Goal: Check status: Check status

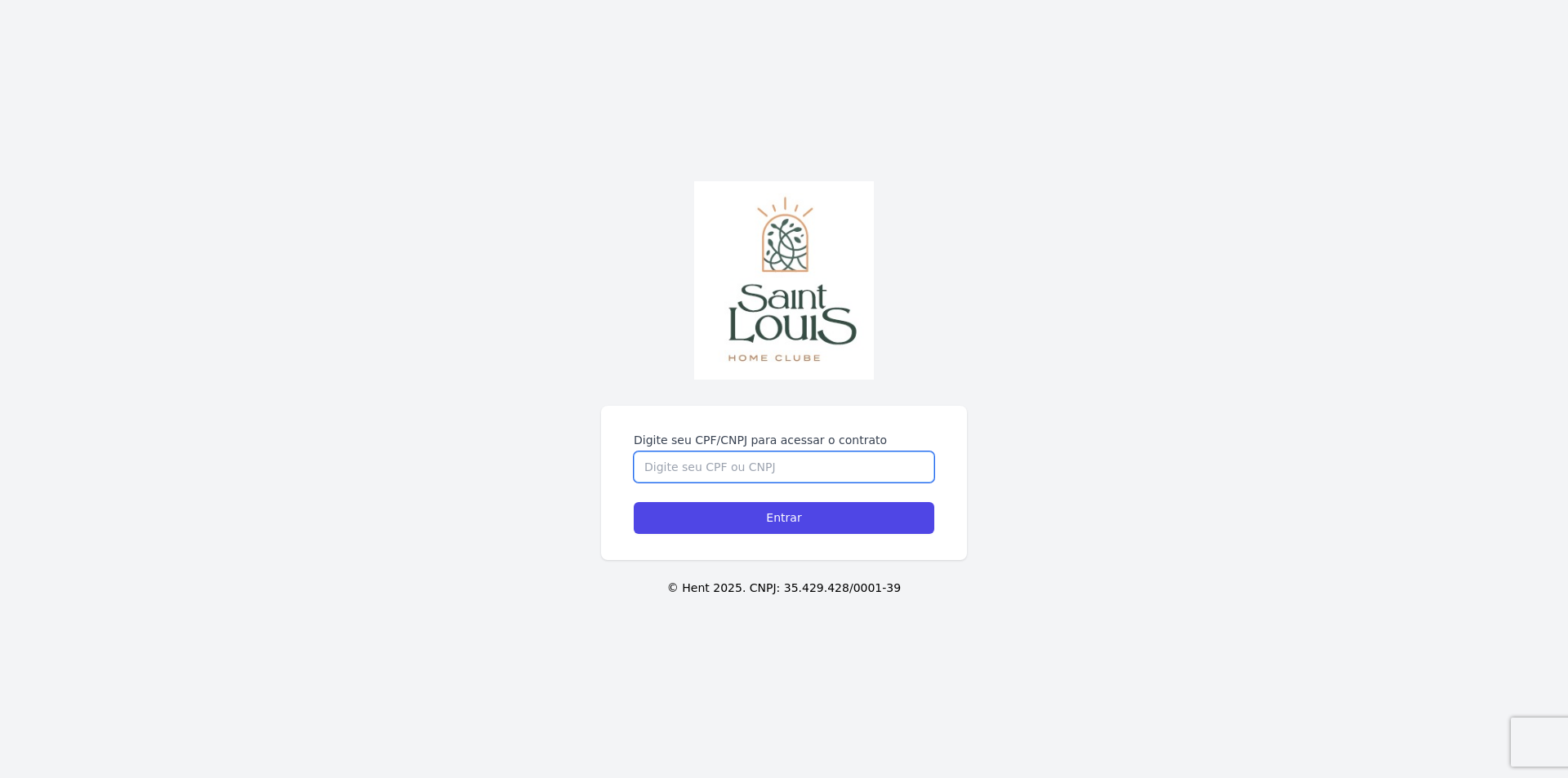
click at [678, 468] on input "Digite seu CPF/CNPJ para acessar o contrato" at bounding box center [783, 467] width 300 height 31
type input "02801234001"
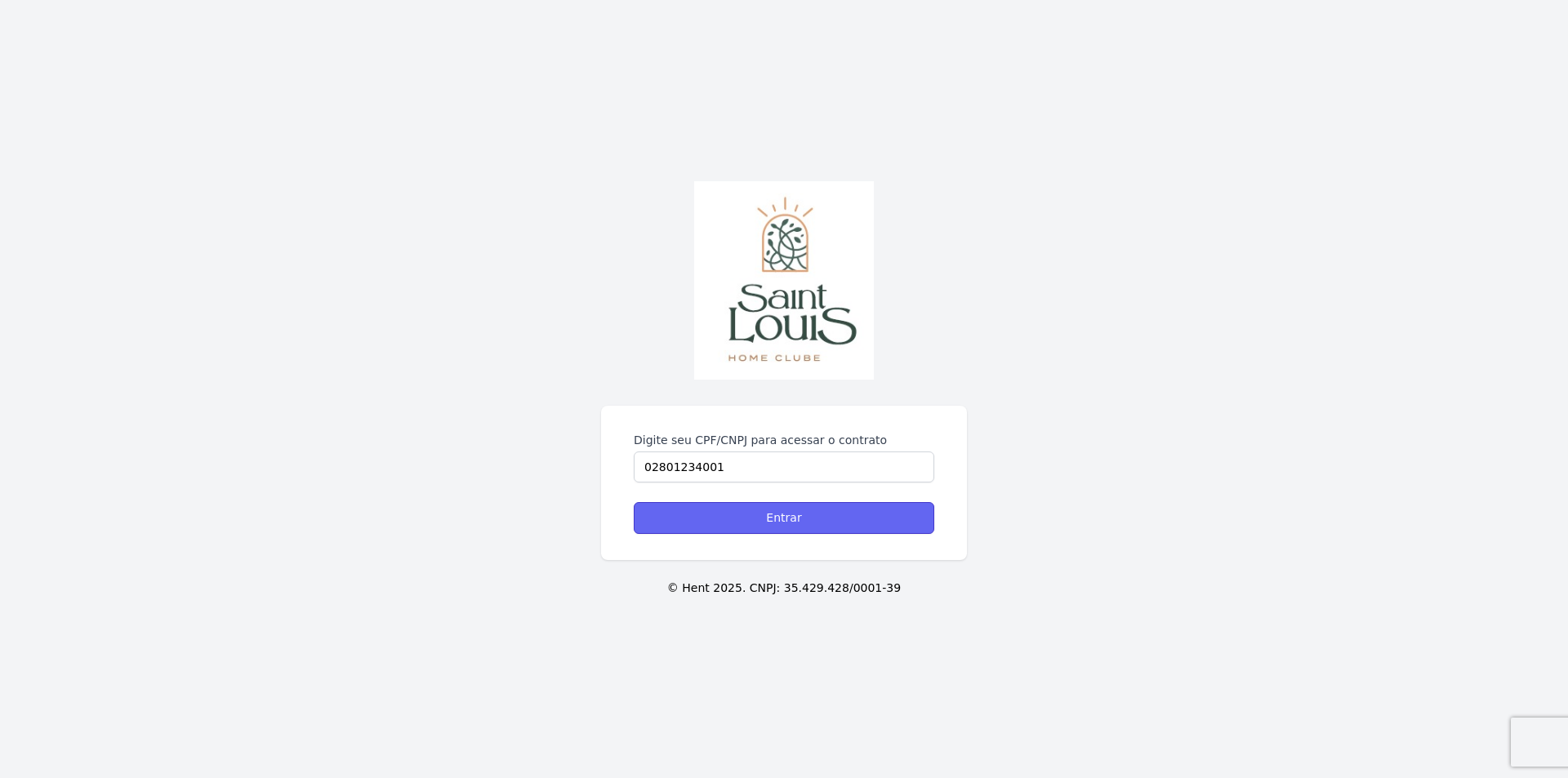
click at [791, 520] on input "Entrar" at bounding box center [783, 517] width 300 height 31
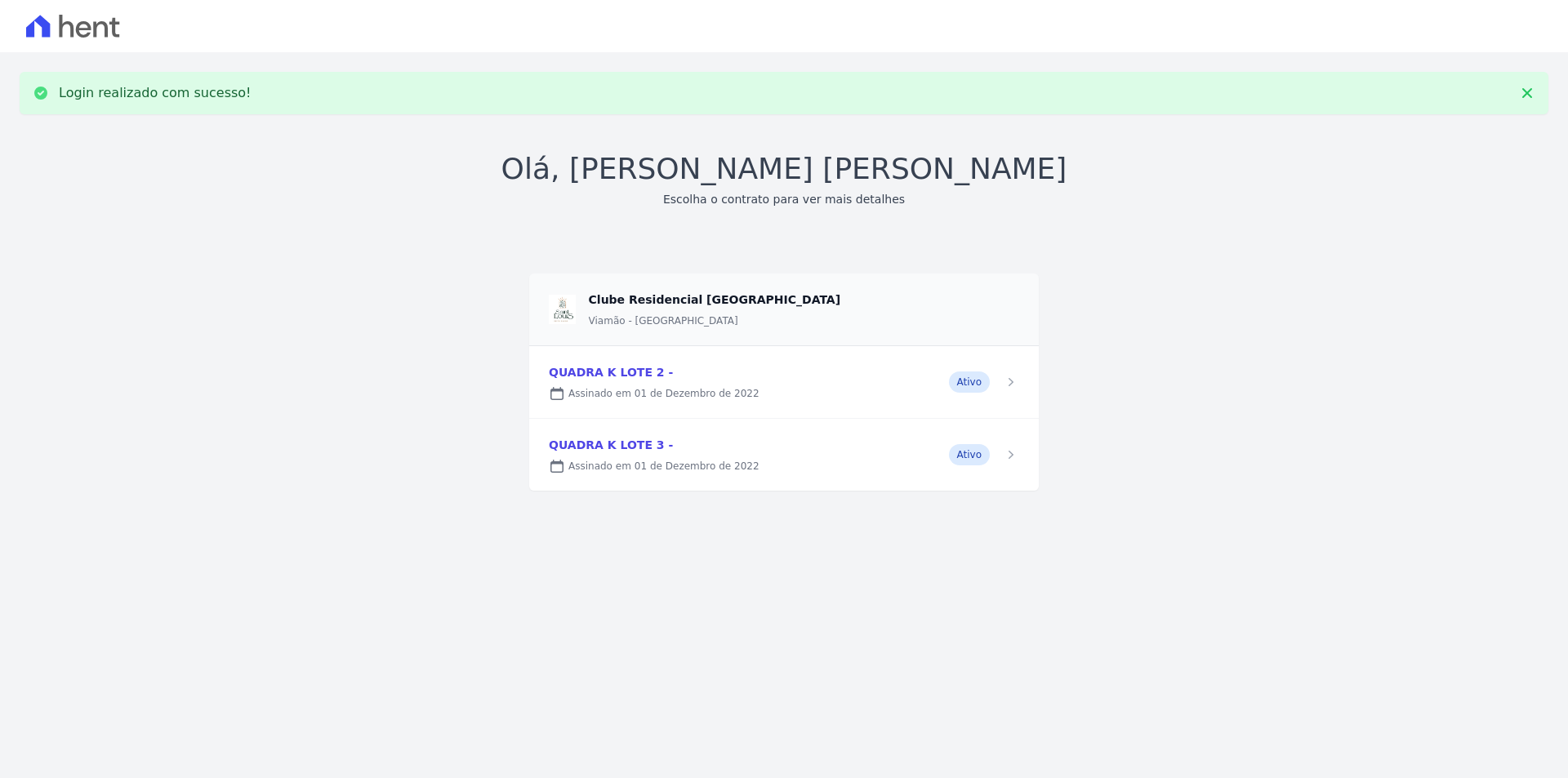
click at [620, 374] on link at bounding box center [783, 381] width 510 height 71
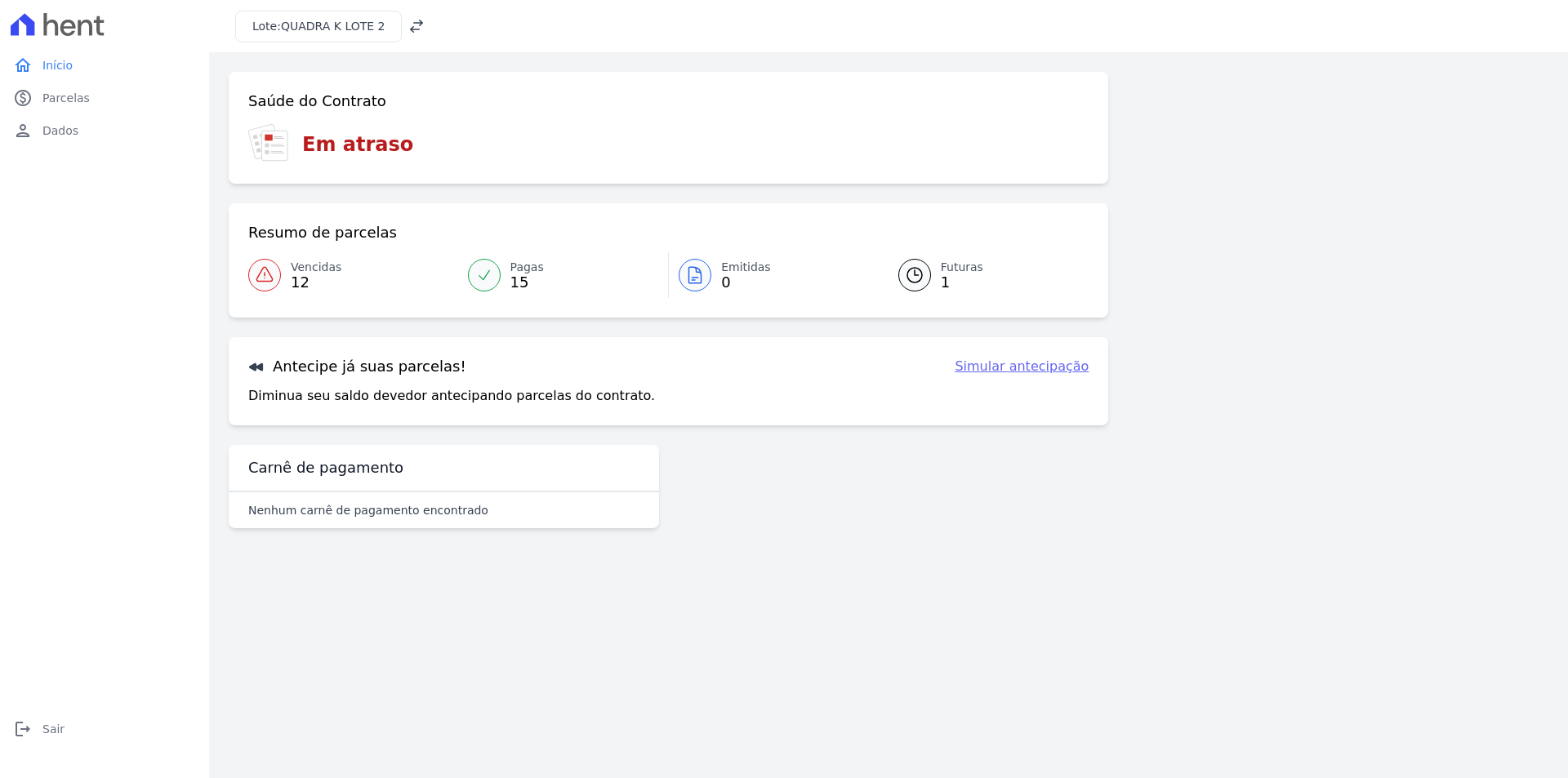
click at [291, 277] on span "12" at bounding box center [315, 283] width 50 height 13
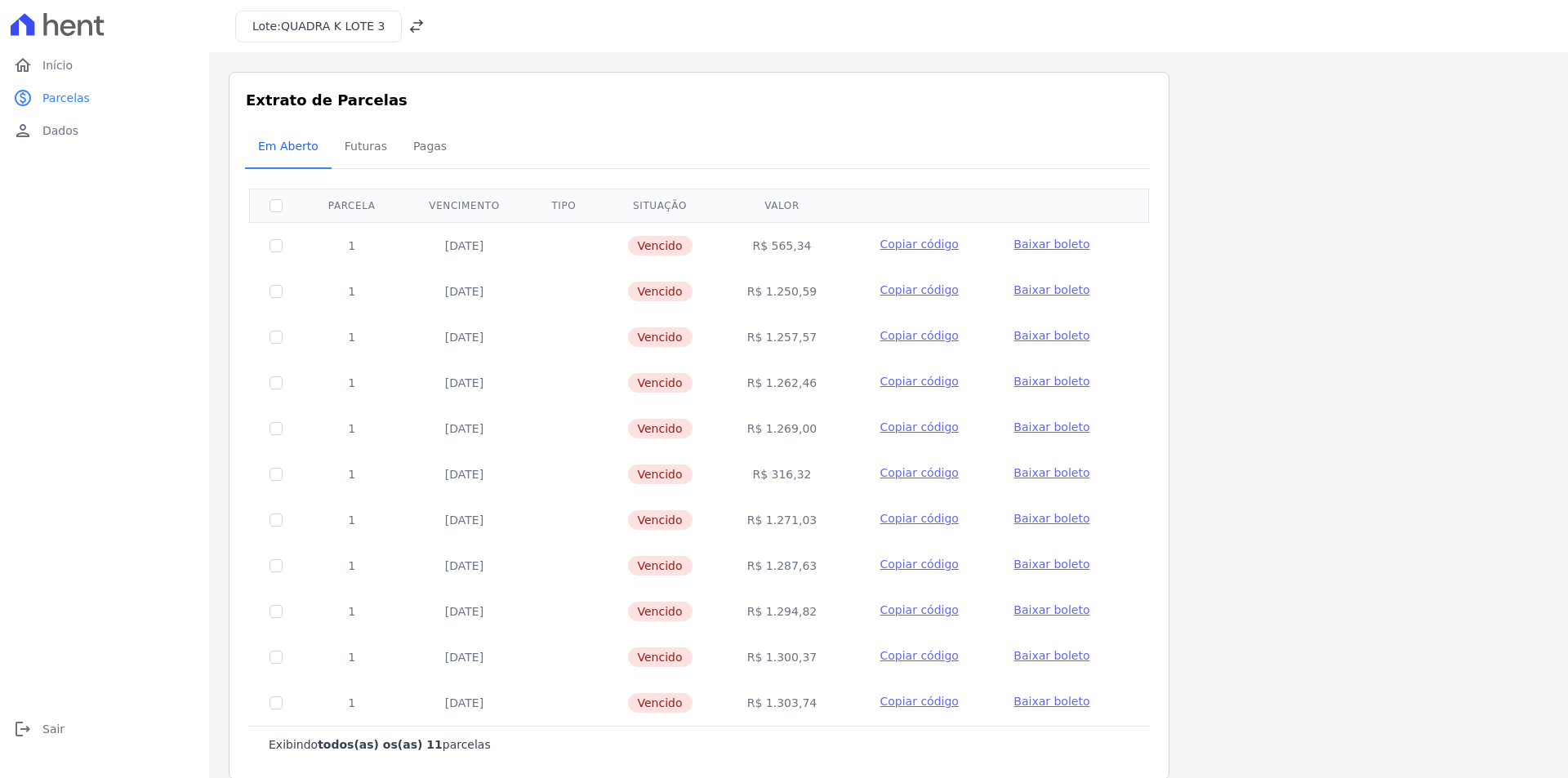
scroll to position [21, 0]
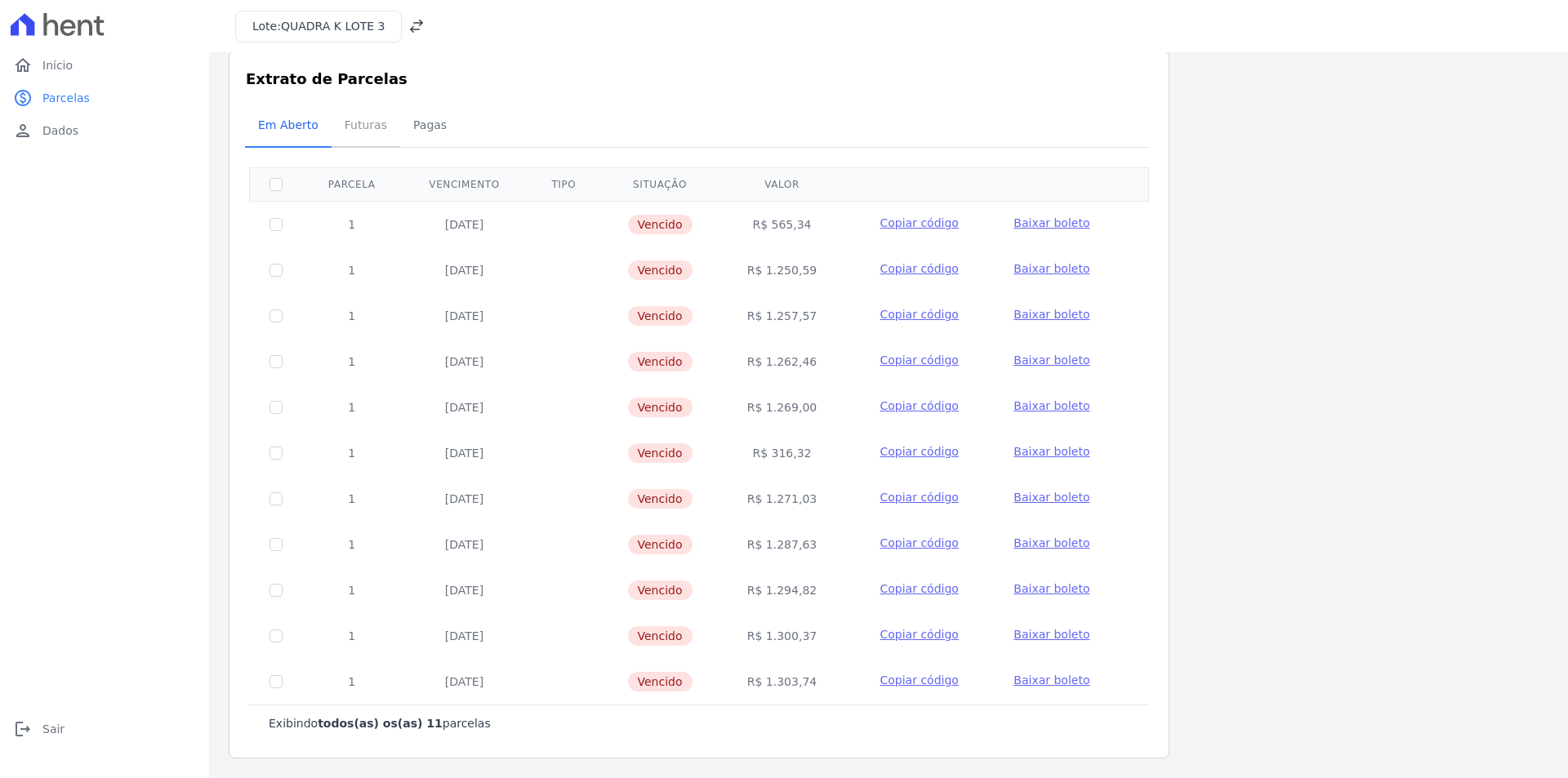
click at [363, 123] on span "Futuras" at bounding box center [365, 125] width 62 height 32
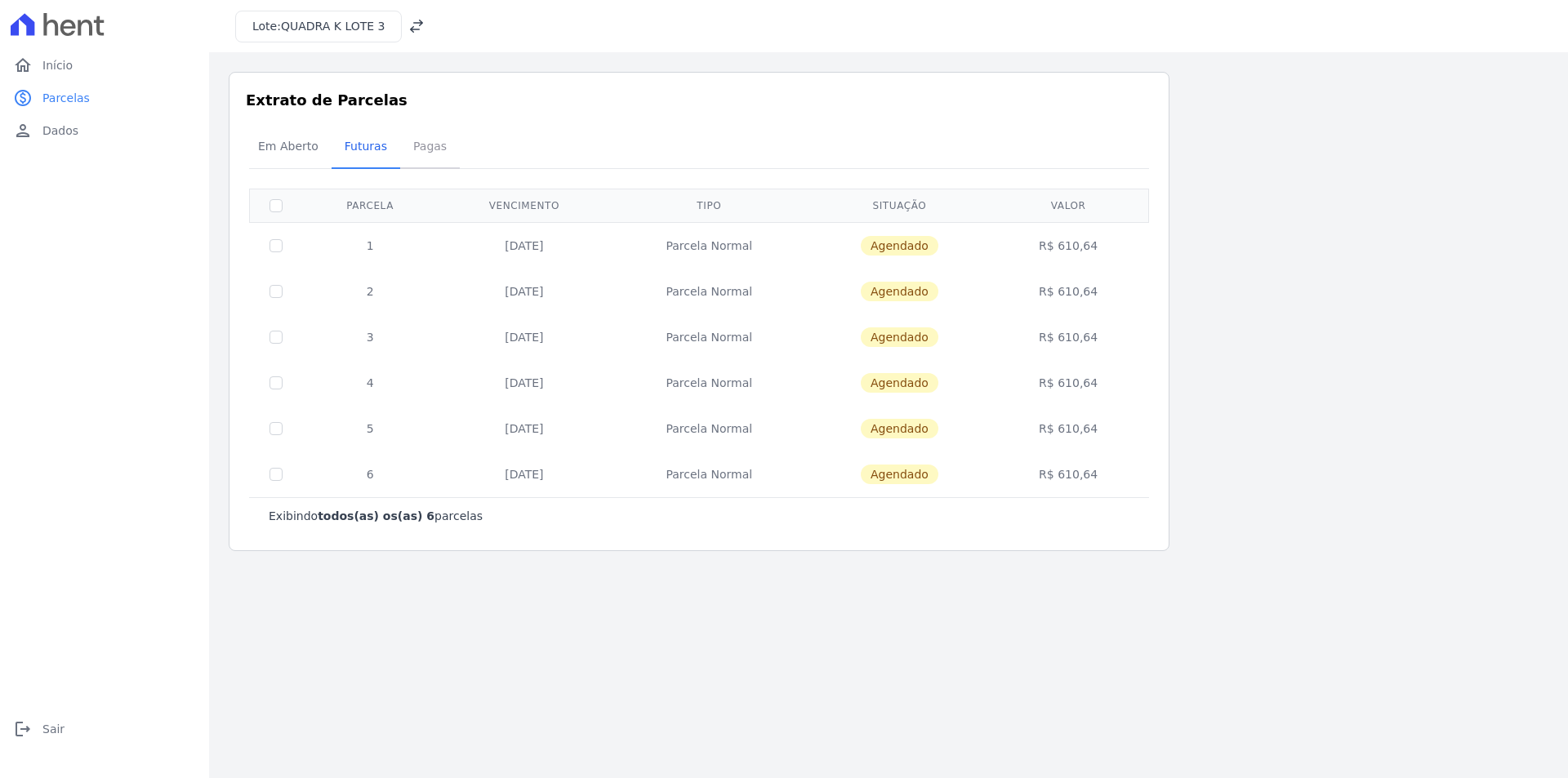
click at [420, 148] on span "Pagas" at bounding box center [430, 146] width 53 height 32
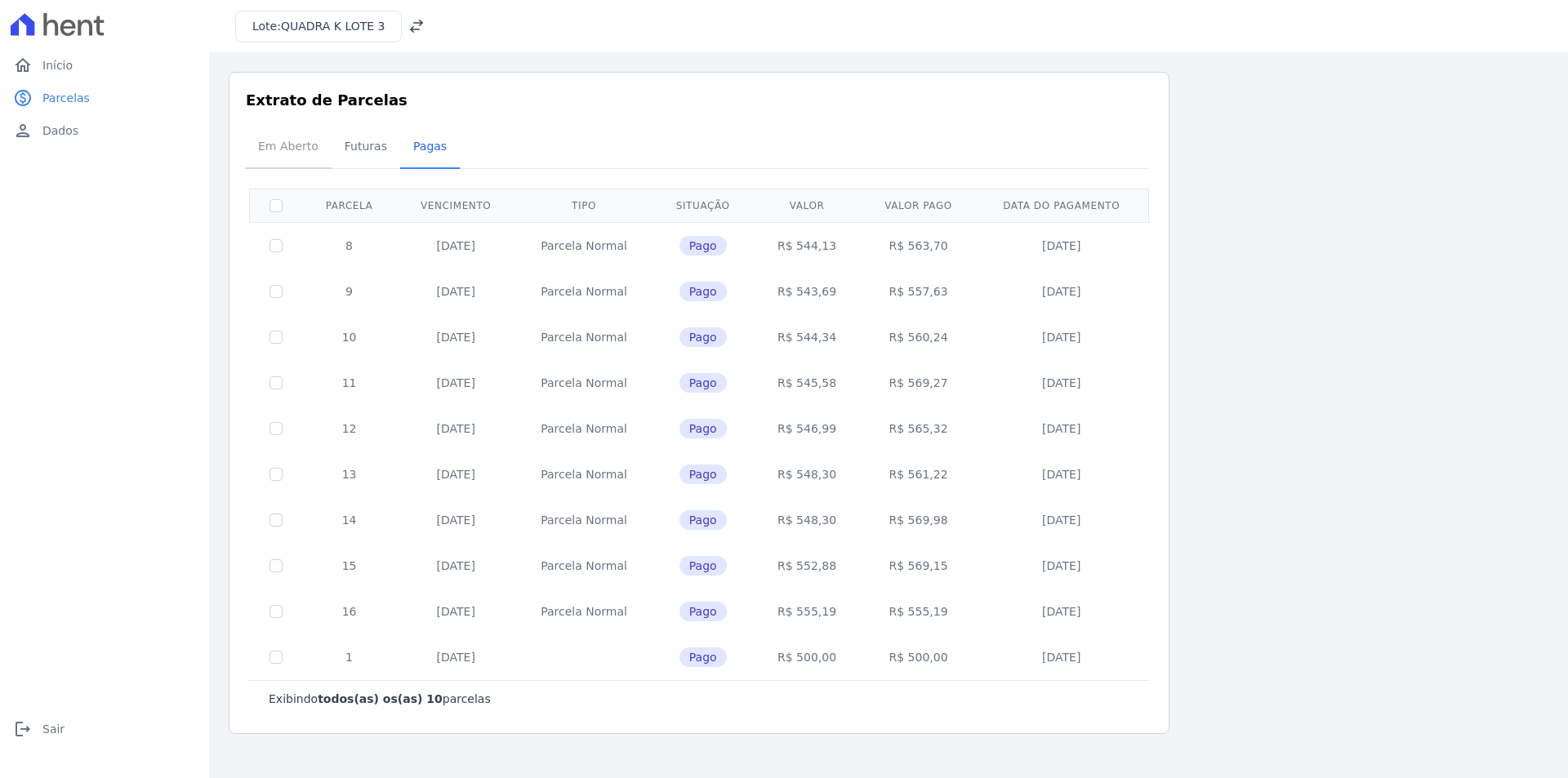
click at [285, 155] on span "Em Aberto" at bounding box center [289, 146] width 80 height 32
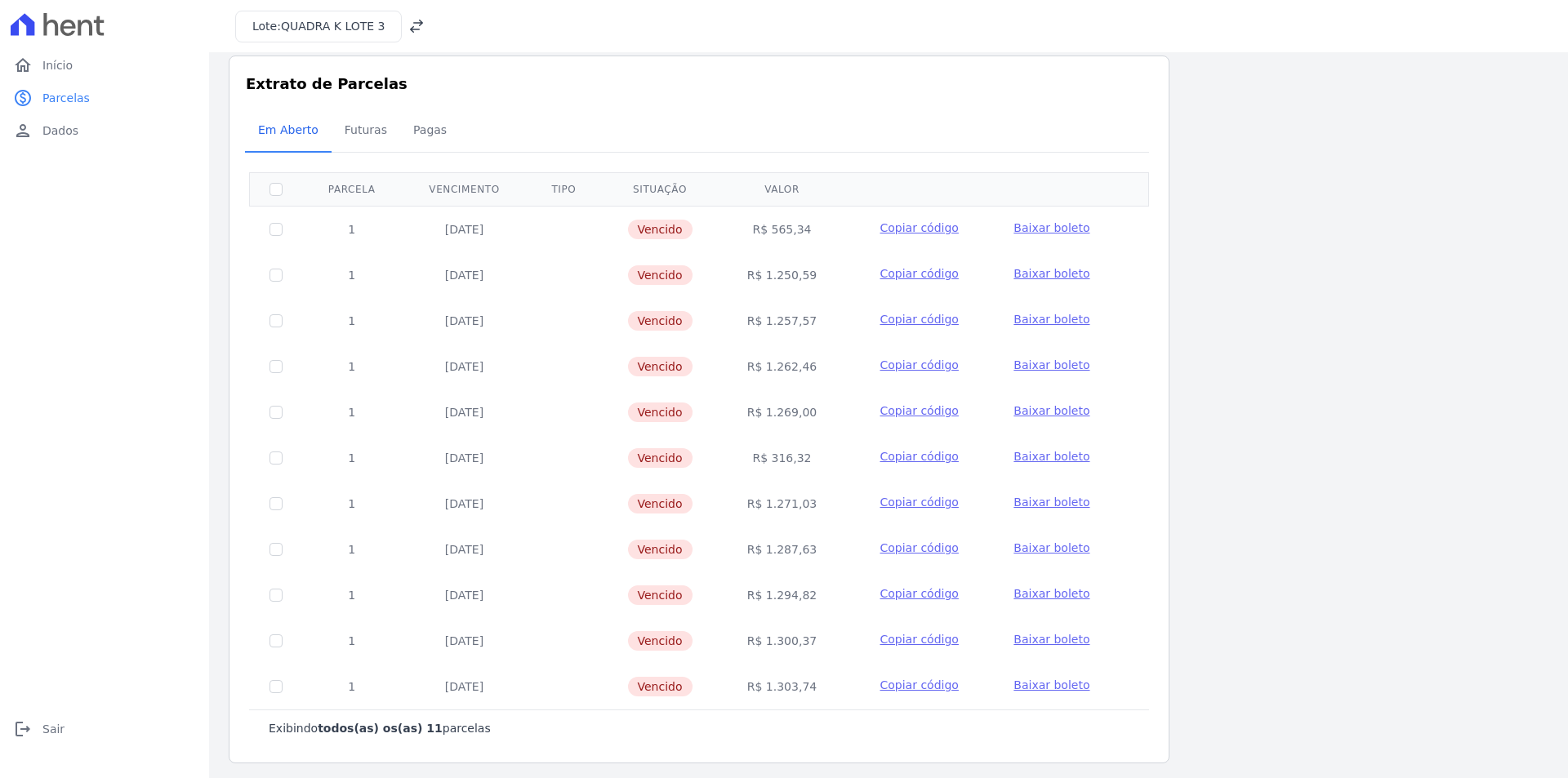
scroll to position [21, 0]
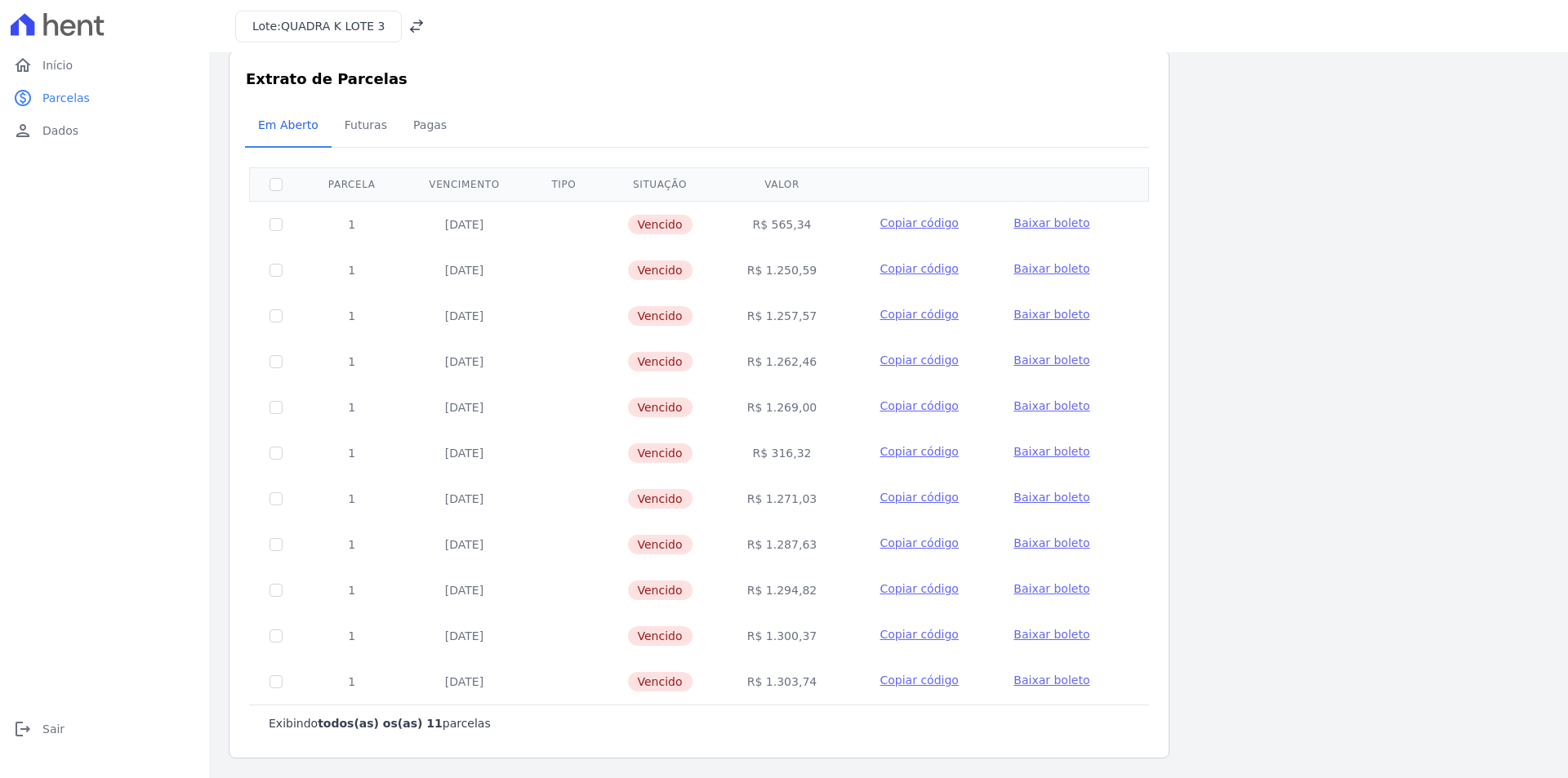
click at [1037, 680] on span "Baixar boleto" at bounding box center [1052, 680] width 76 height 13
